Goal: Task Accomplishment & Management: Use online tool/utility

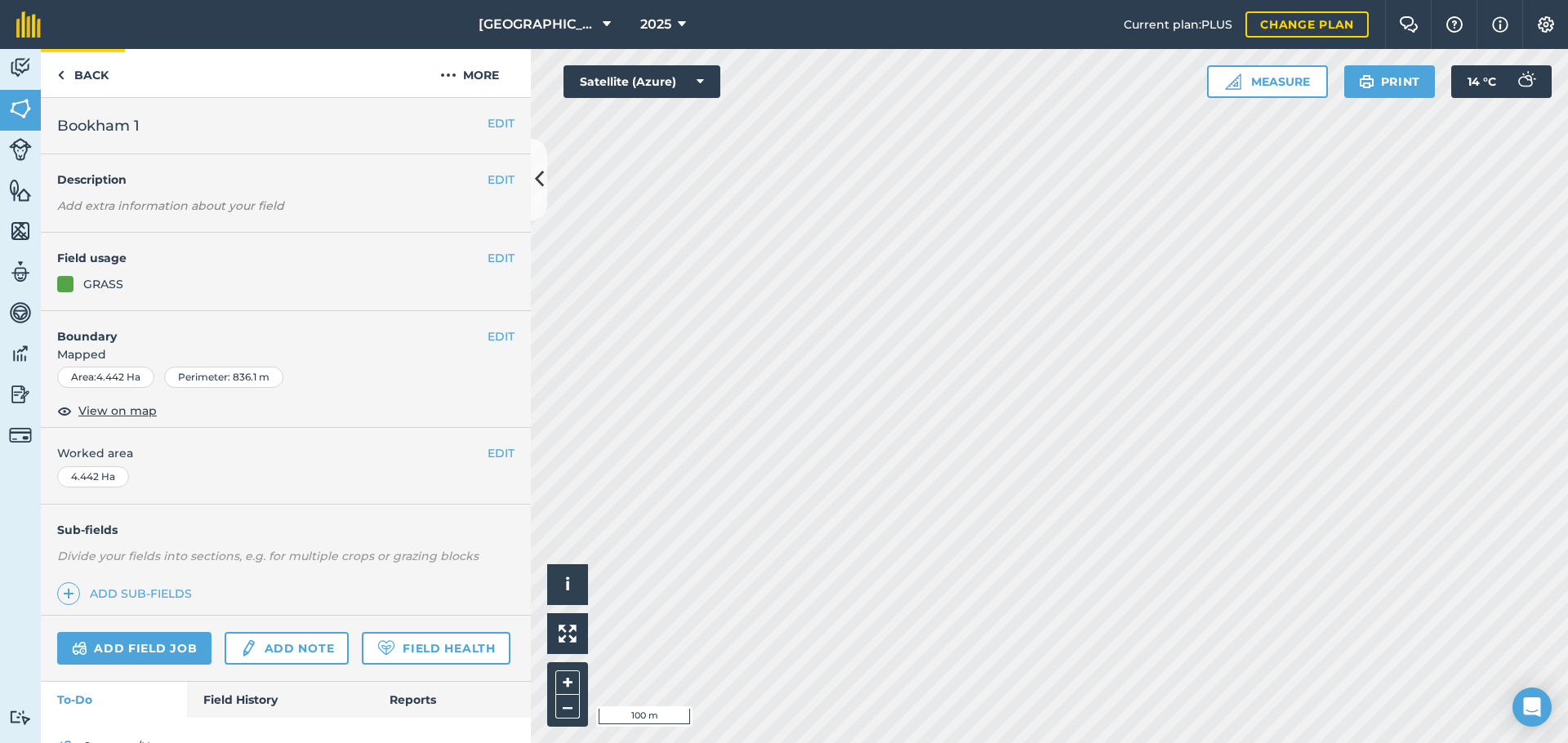
click at [87, 71] on link "Back" at bounding box center [83, 73] width 85 height 48
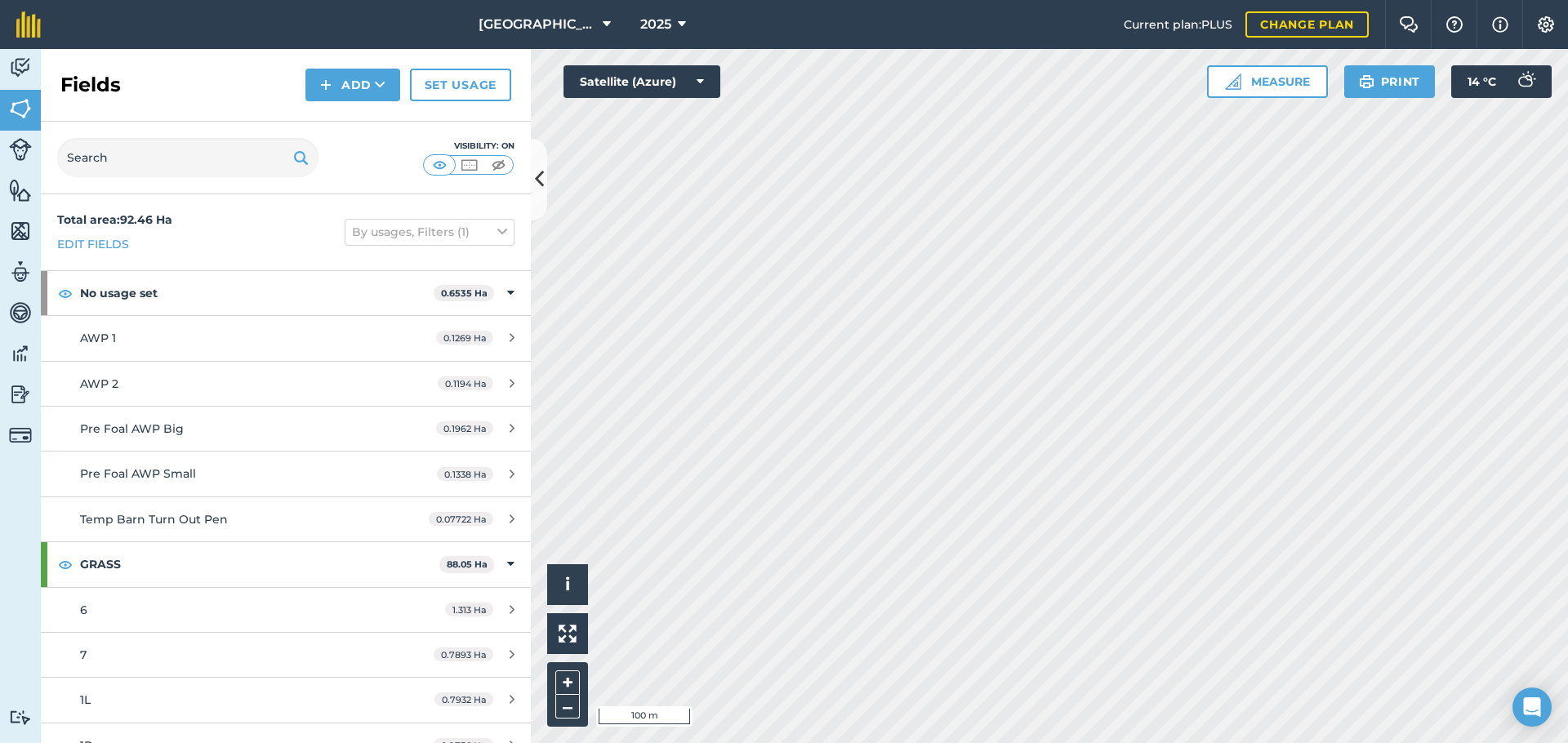
click at [17, 65] on img at bounding box center [20, 67] width 23 height 24
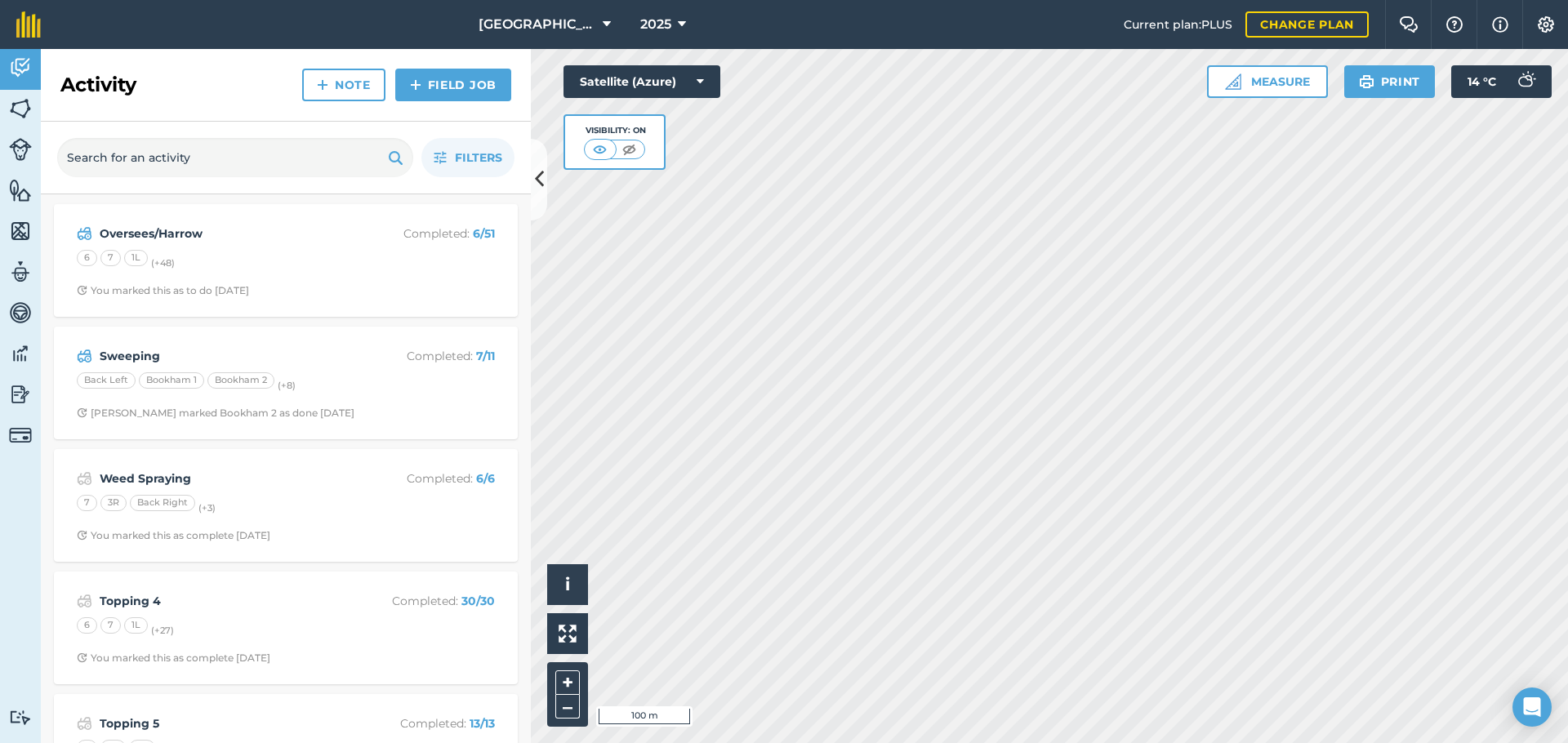
click at [268, 263] on div "6 7 1L (+ 48 )" at bounding box center [285, 260] width 418 height 22
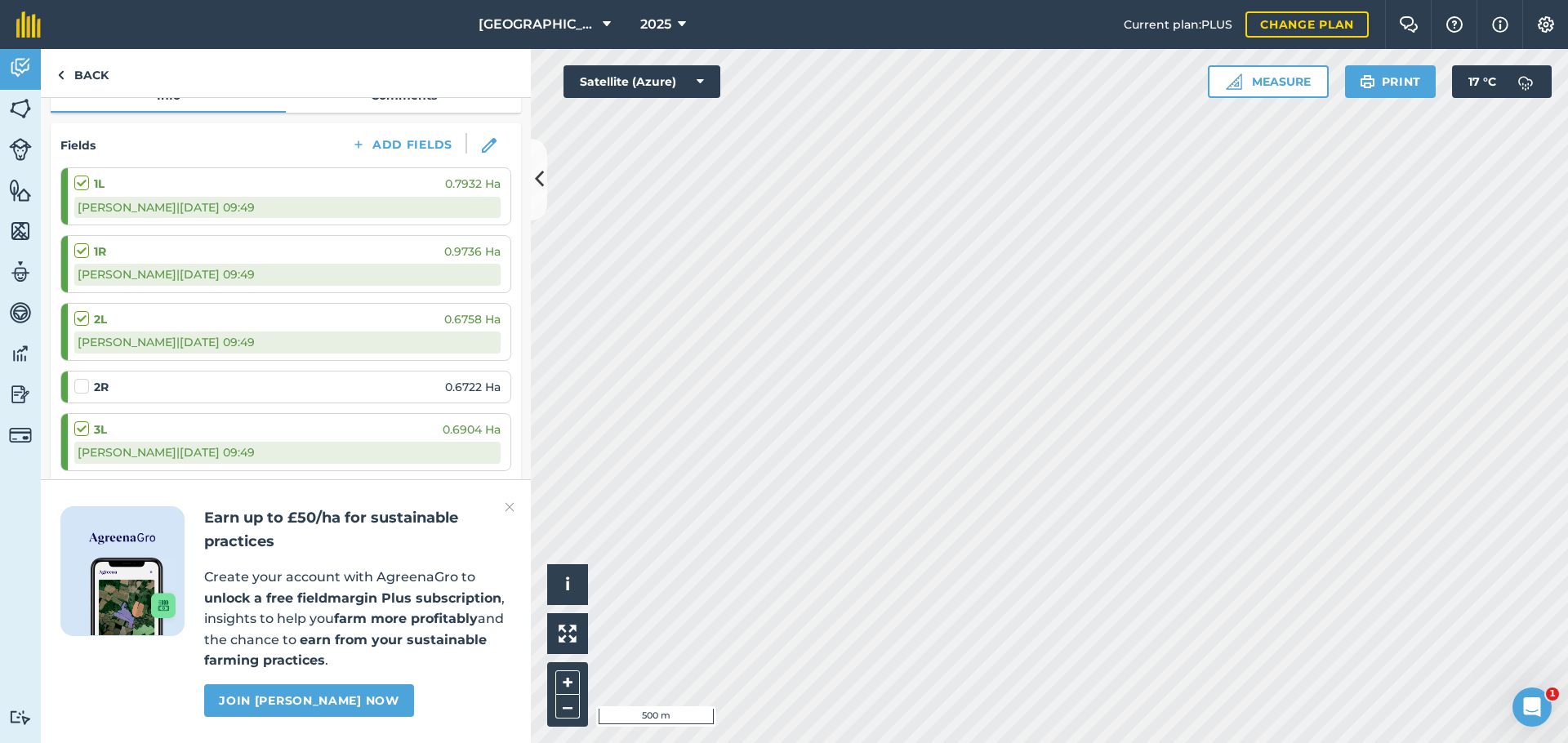
scroll to position [195, 0]
click at [513, 509] on img at bounding box center [509, 507] width 9 height 20
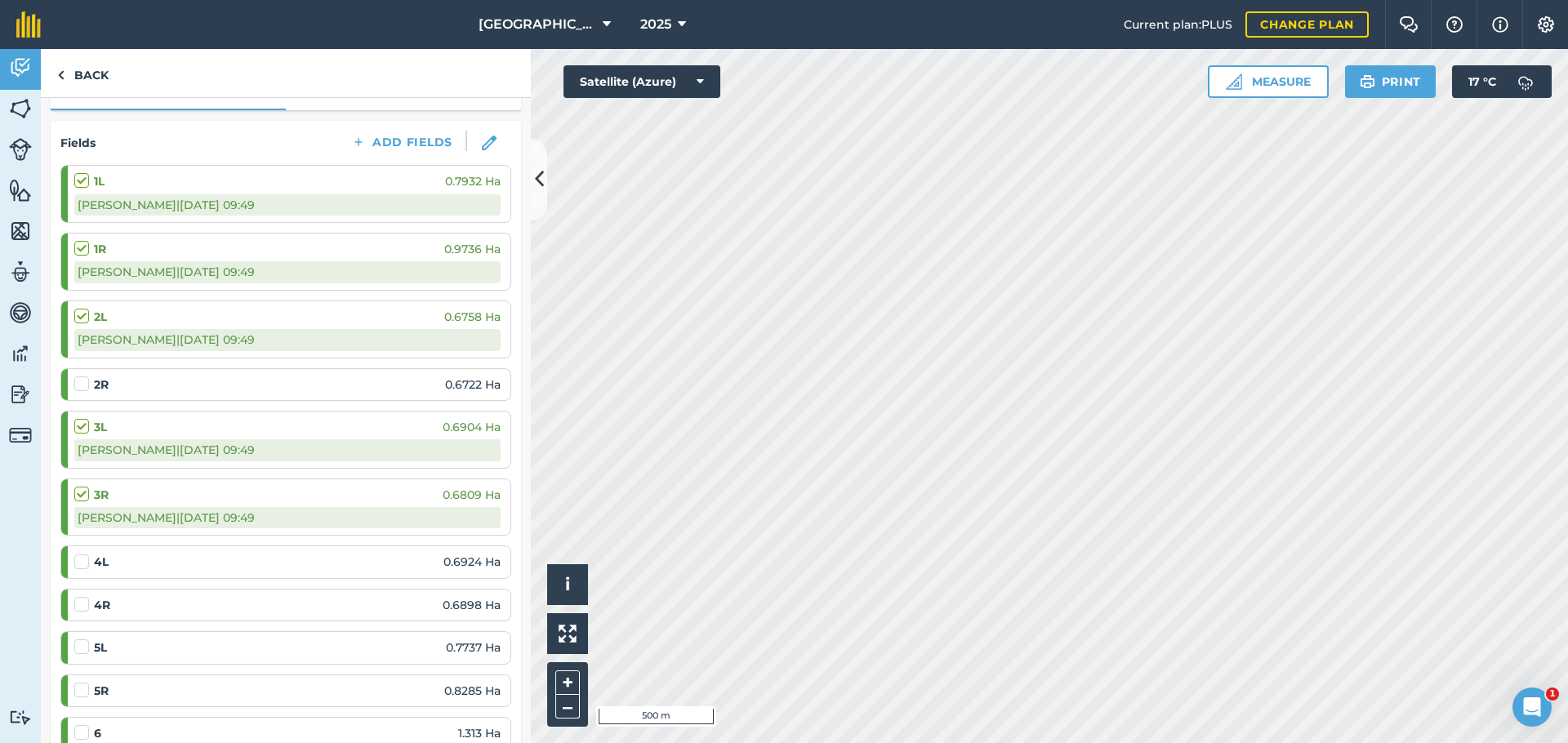
scroll to position [304, 0]
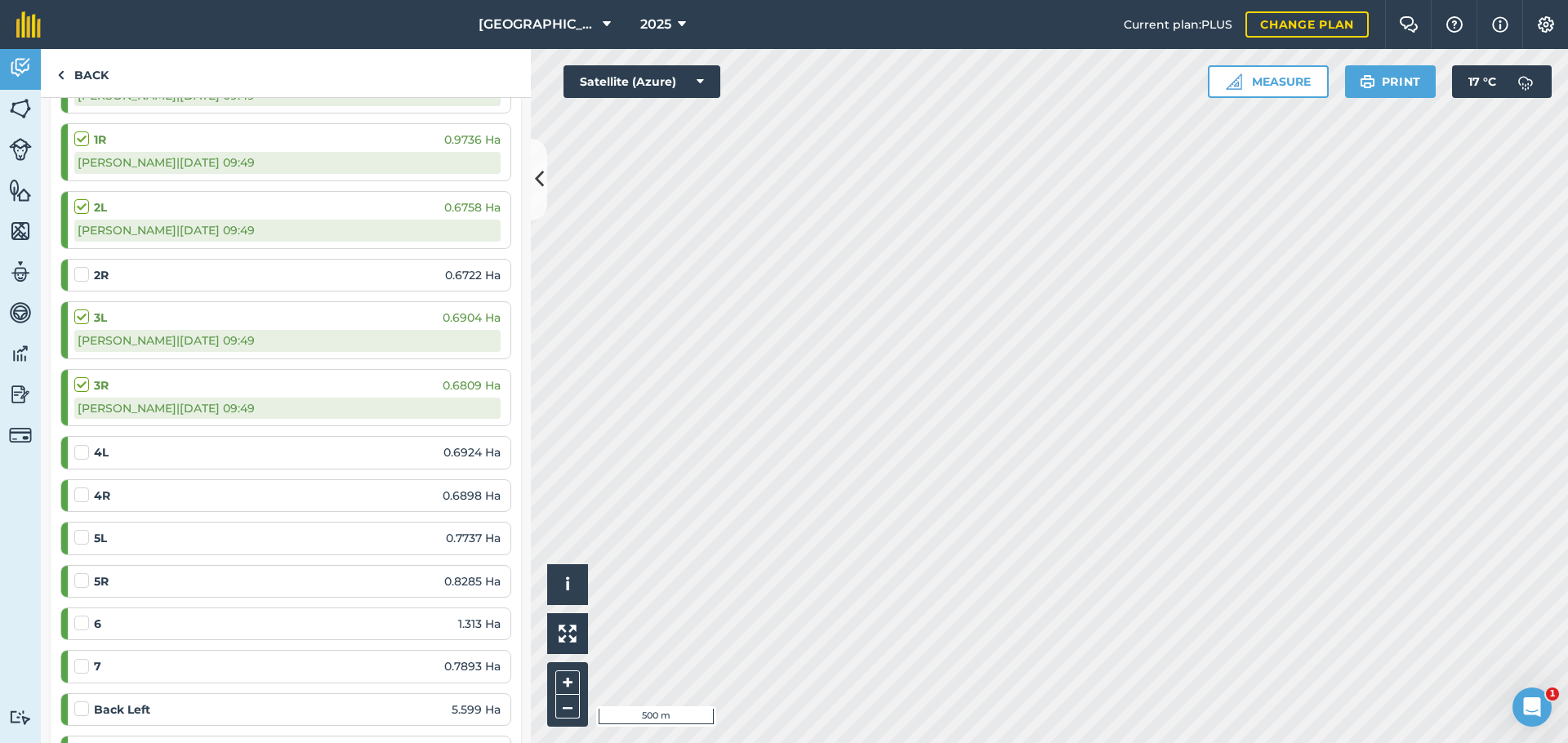
click at [85, 444] on label at bounding box center [84, 444] width 20 height 0
click at [85, 449] on input "checkbox" at bounding box center [79, 449] width 10 height 10
checkbox input "false"
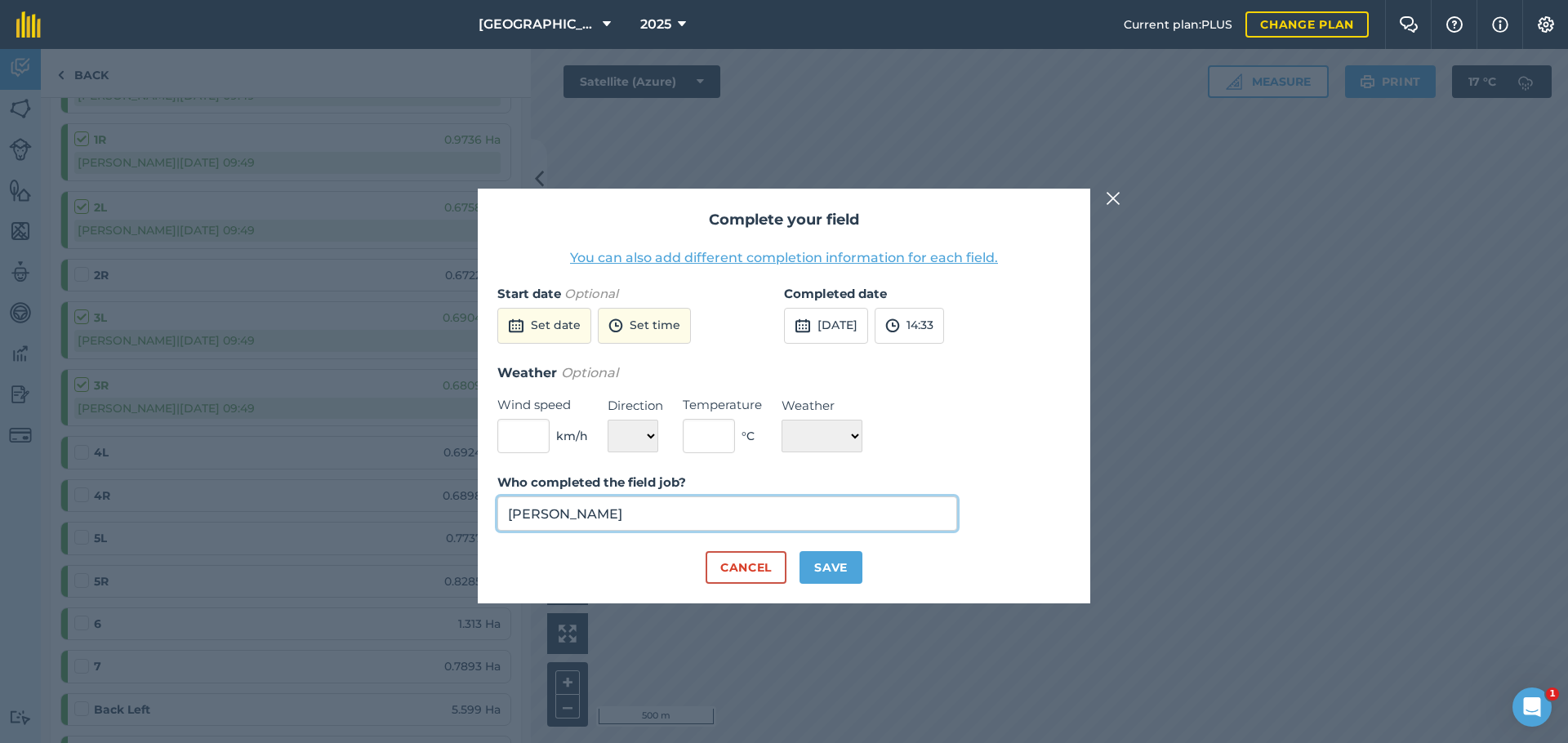
click at [630, 519] on input "[PERSON_NAME]" at bounding box center [727, 514] width 460 height 34
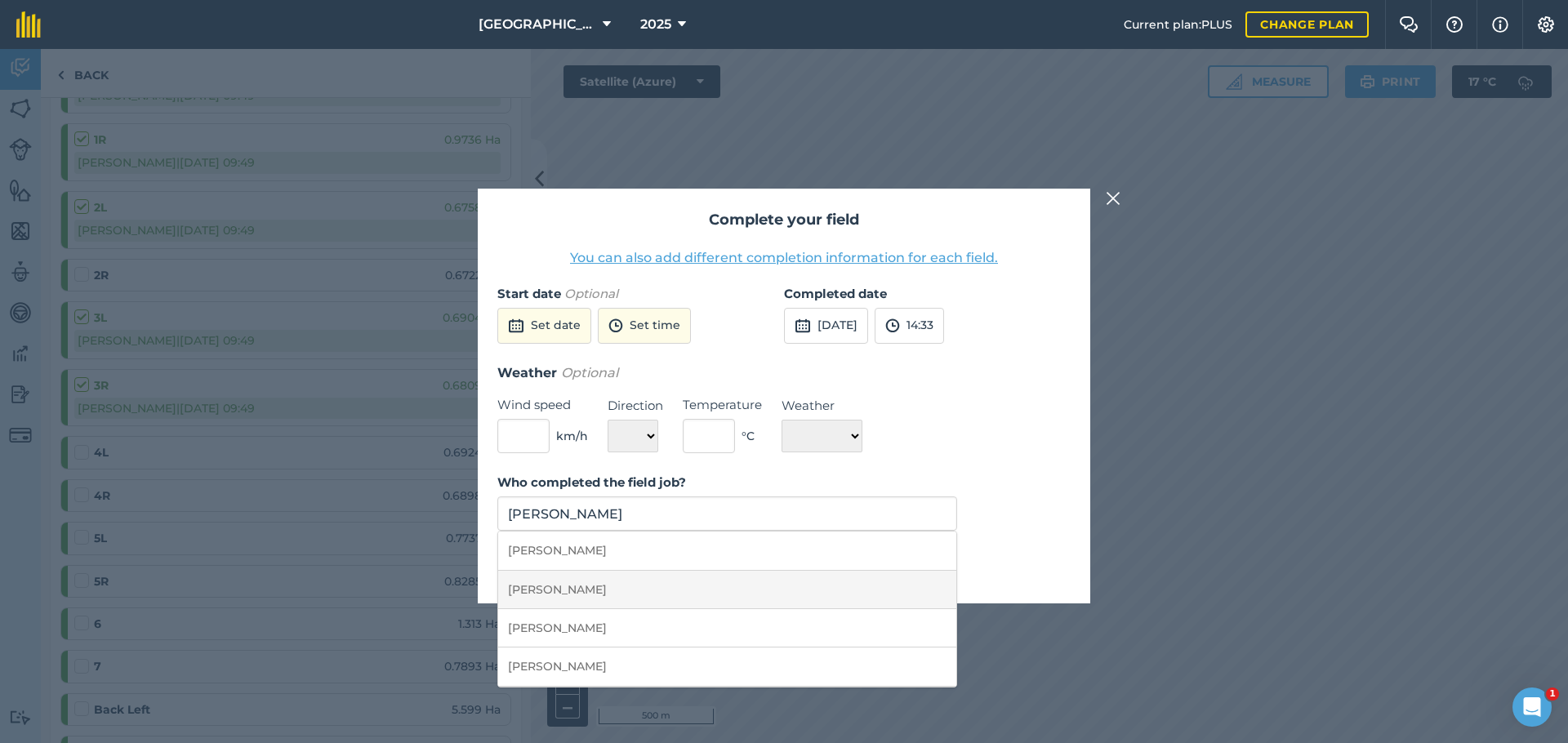
click at [617, 586] on li "[PERSON_NAME]" at bounding box center [727, 590] width 458 height 38
type input "[PERSON_NAME]"
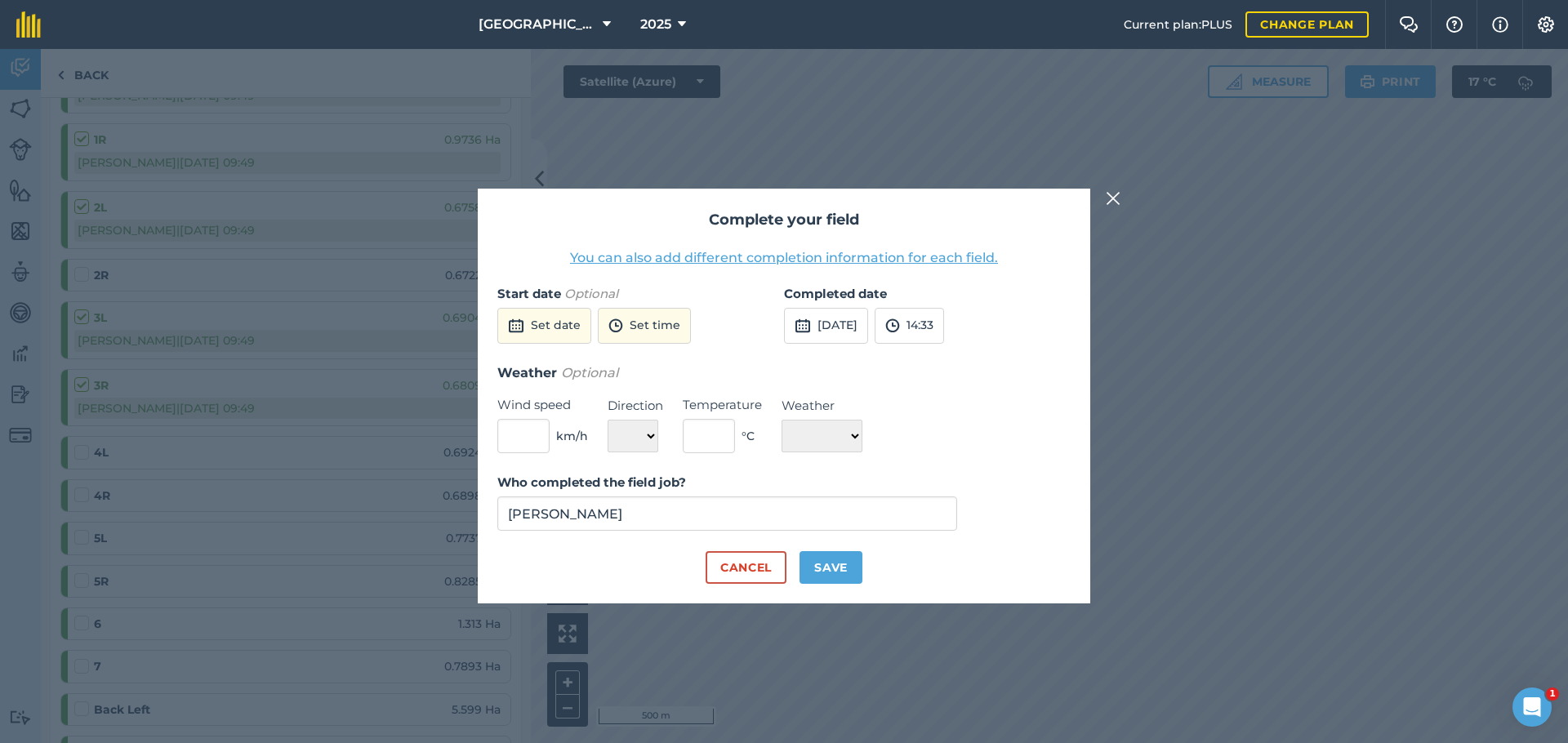
click at [844, 569] on button "Save" at bounding box center [831, 567] width 63 height 33
checkbox input "true"
